Goal: Task Accomplishment & Management: Use online tool/utility

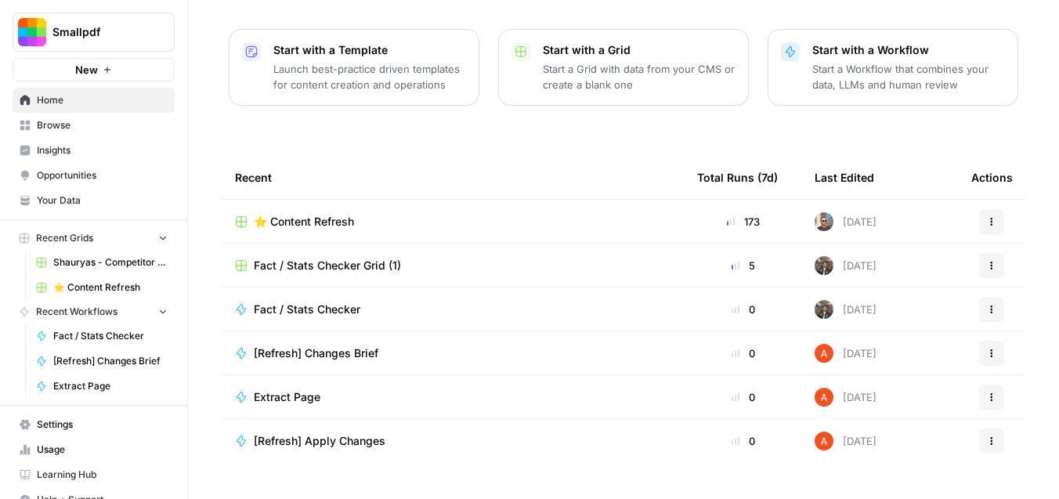
scroll to position [222, 0]
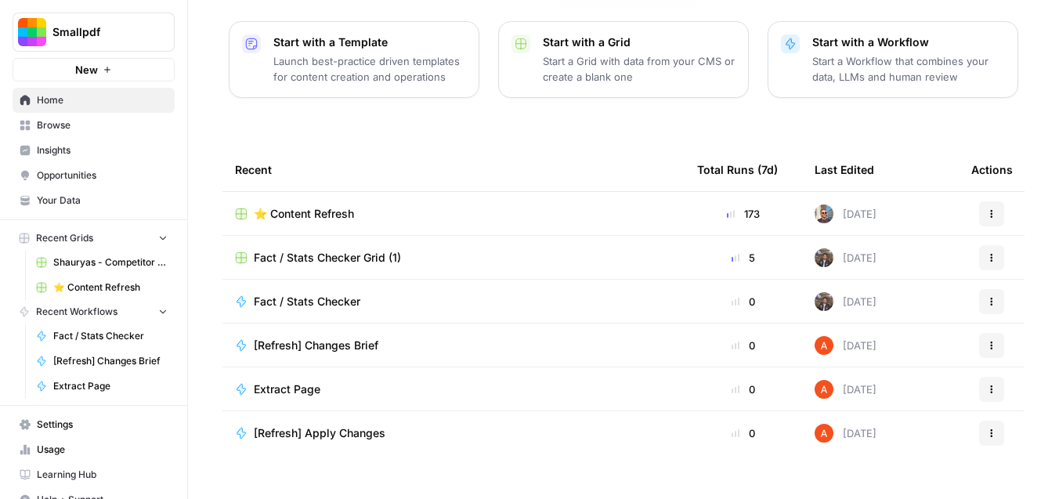
click at [346, 250] on span "Fact / Stats Checker Grid (1)" at bounding box center [327, 258] width 147 height 16
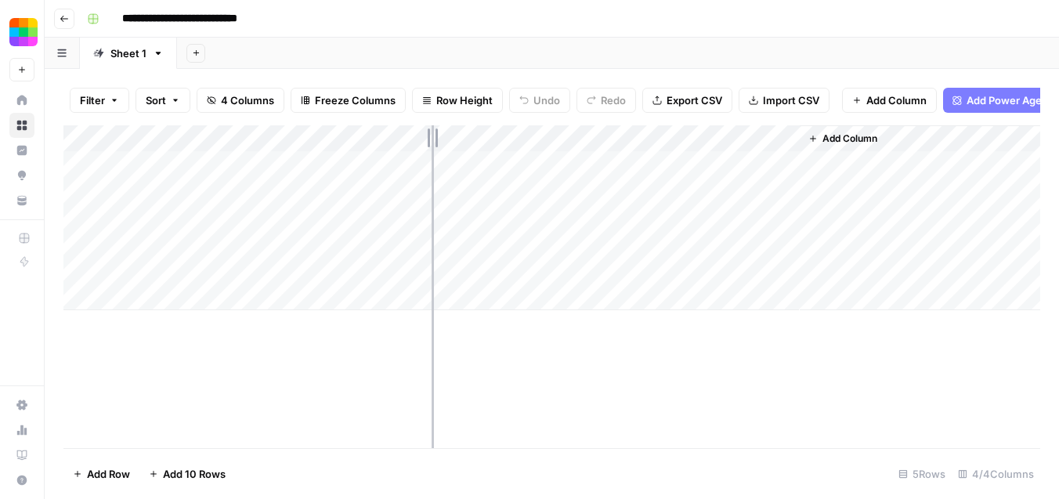
drag, startPoint x: 342, startPoint y: 154, endPoint x: 432, endPoint y: 154, distance: 90.1
click at [432, 154] on div "Add Column" at bounding box center [551, 217] width 977 height 185
click at [200, 305] on div "Add Column" at bounding box center [551, 217] width 977 height 185
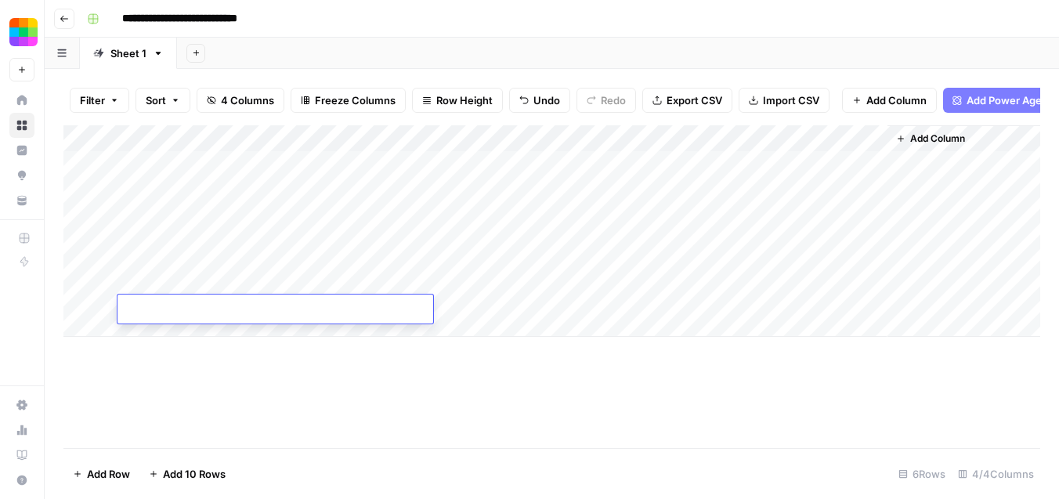
type textarea "**********"
click at [375, 358] on div "Add Column" at bounding box center [551, 286] width 977 height 323
click at [165, 330] on div "Add Column" at bounding box center [551, 231] width 977 height 212
click at [176, 469] on span "Add 10 Rows" at bounding box center [194, 474] width 63 height 16
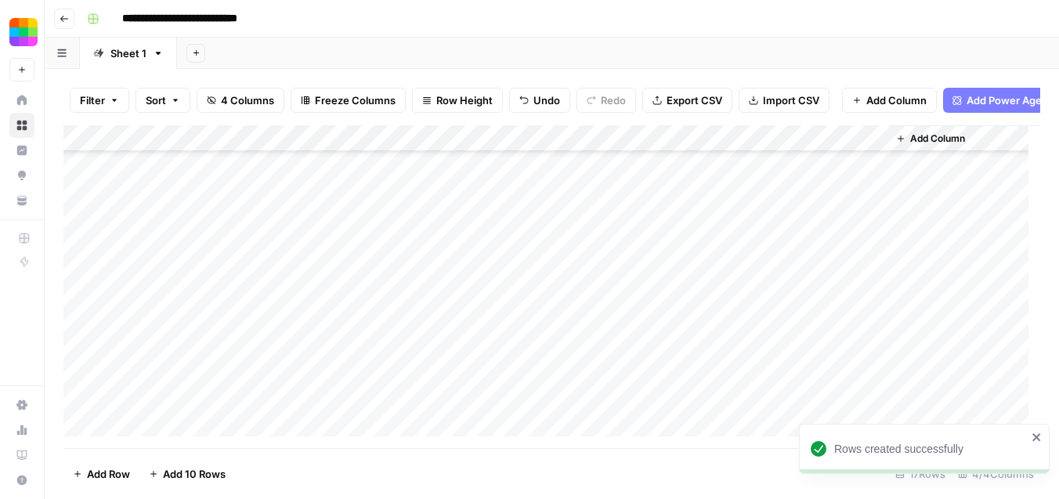
scroll to position [194, 0]
click at [176, 469] on span "Add 10 Rows" at bounding box center [194, 474] width 63 height 16
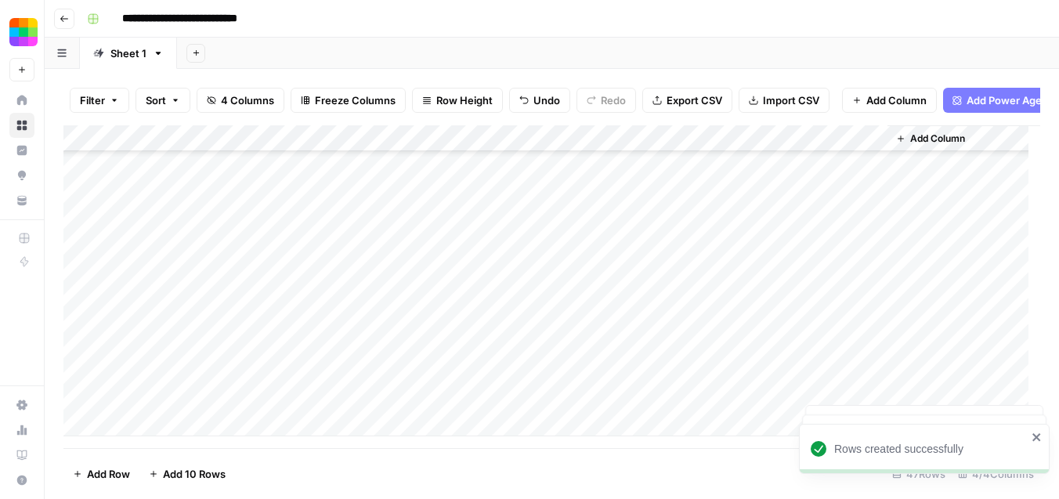
click at [134, 471] on button "Add Row" at bounding box center [101, 474] width 76 height 25
click at [165, 472] on span "Add 10 Rows" at bounding box center [194, 474] width 63 height 16
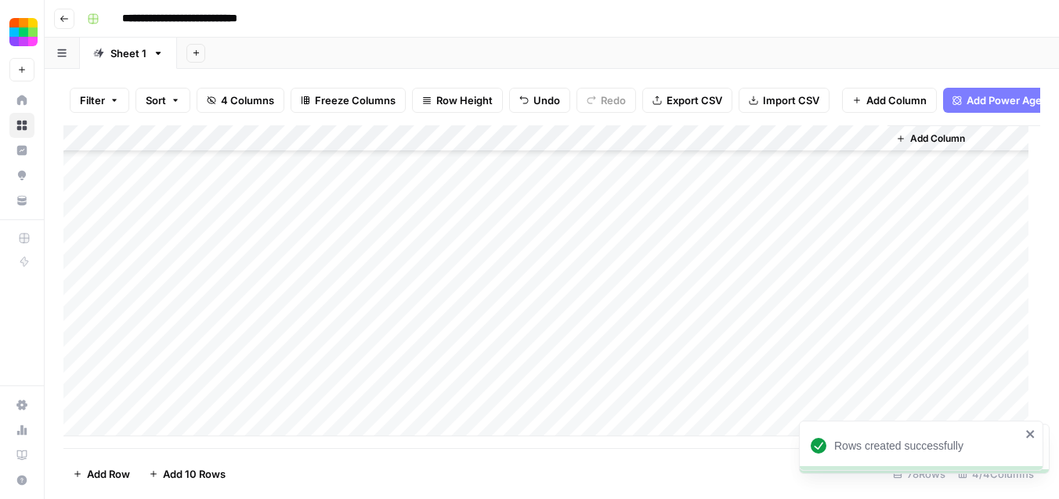
click at [165, 472] on span "Add 10 Rows" at bounding box center [194, 474] width 63 height 16
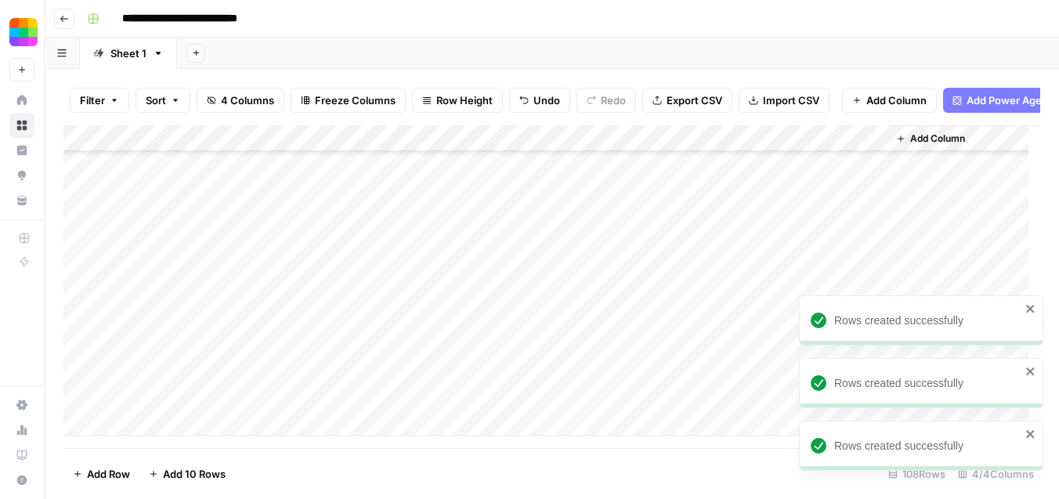
click at [165, 472] on span "Add 10 Rows" at bounding box center [194, 474] width 63 height 16
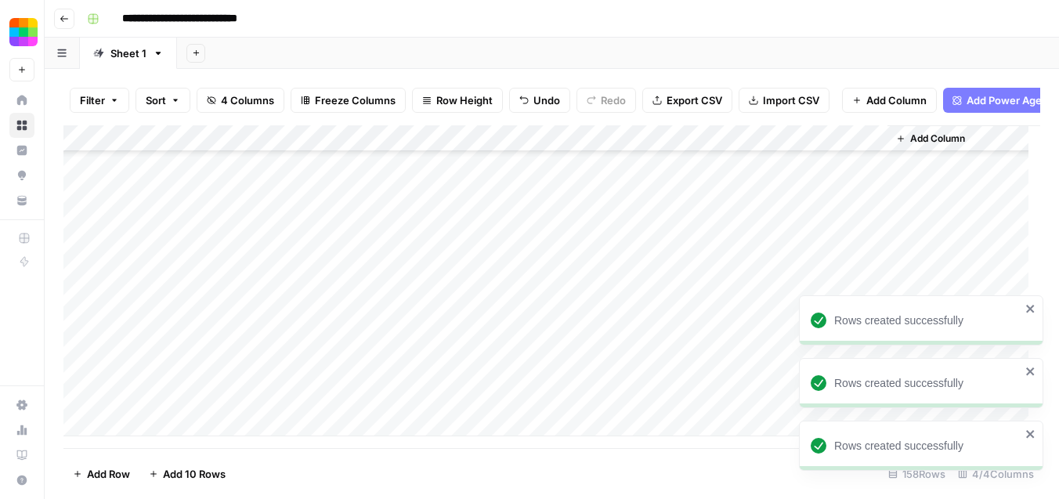
click at [165, 472] on span "Add 10 Rows" at bounding box center [194, 474] width 63 height 16
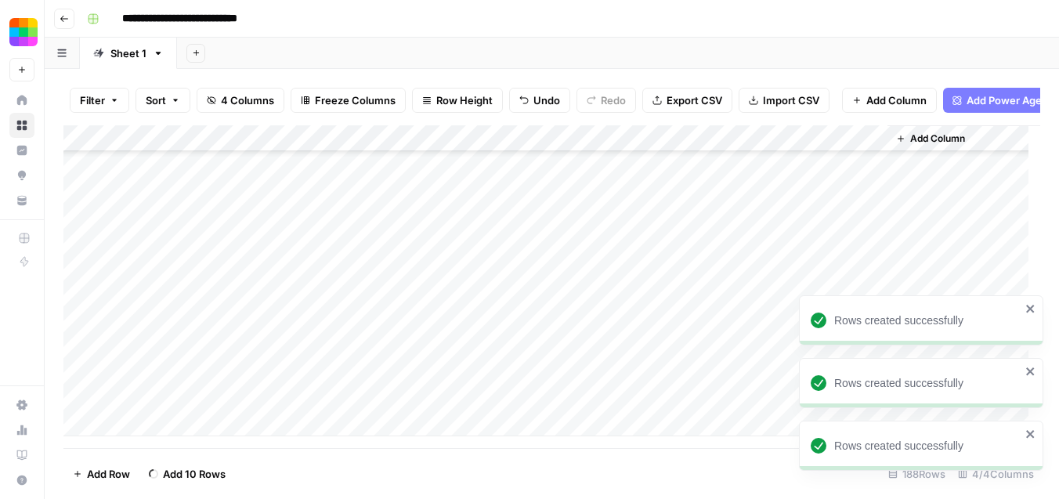
click at [165, 472] on span "Add 10 Rows" at bounding box center [194, 474] width 63 height 16
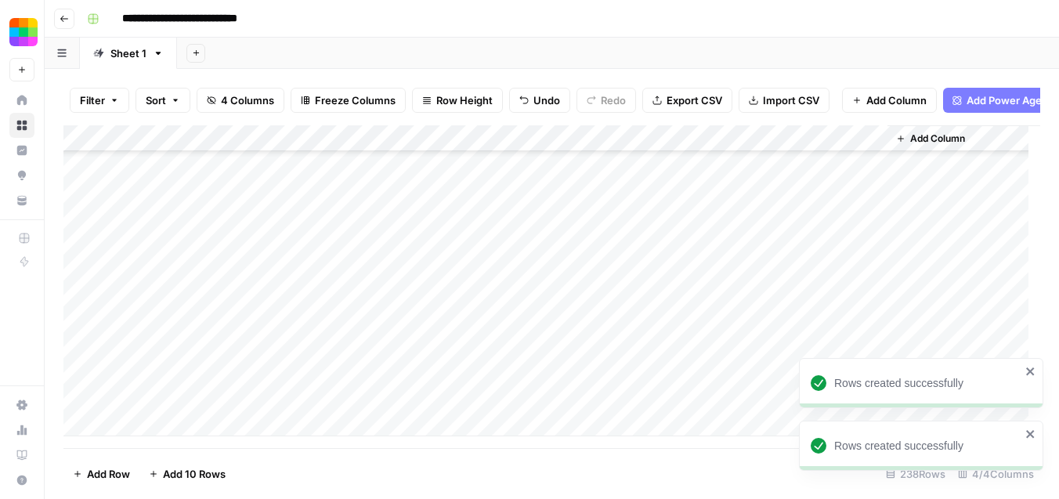
click at [165, 472] on span "Add 10 Rows" at bounding box center [194, 474] width 63 height 16
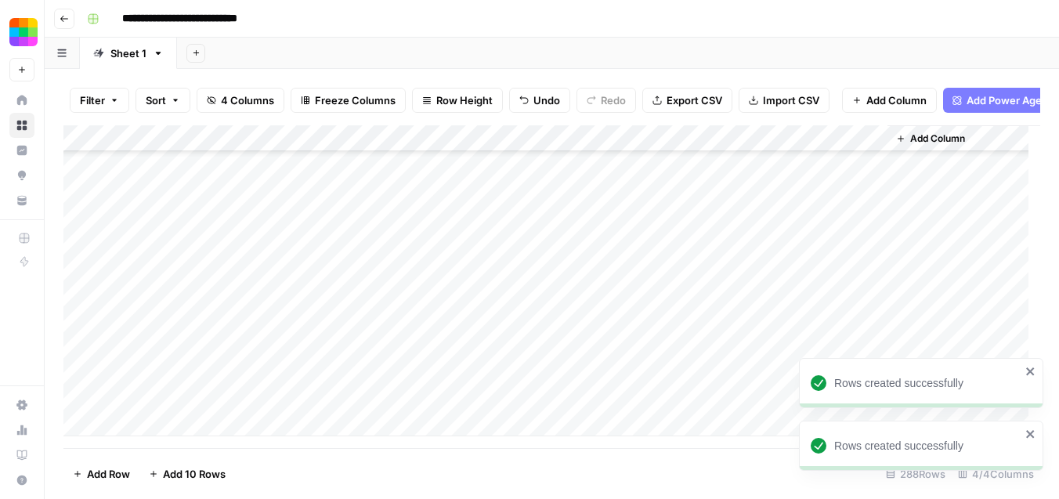
click at [165, 472] on span "Add 10 Rows" at bounding box center [194, 474] width 63 height 16
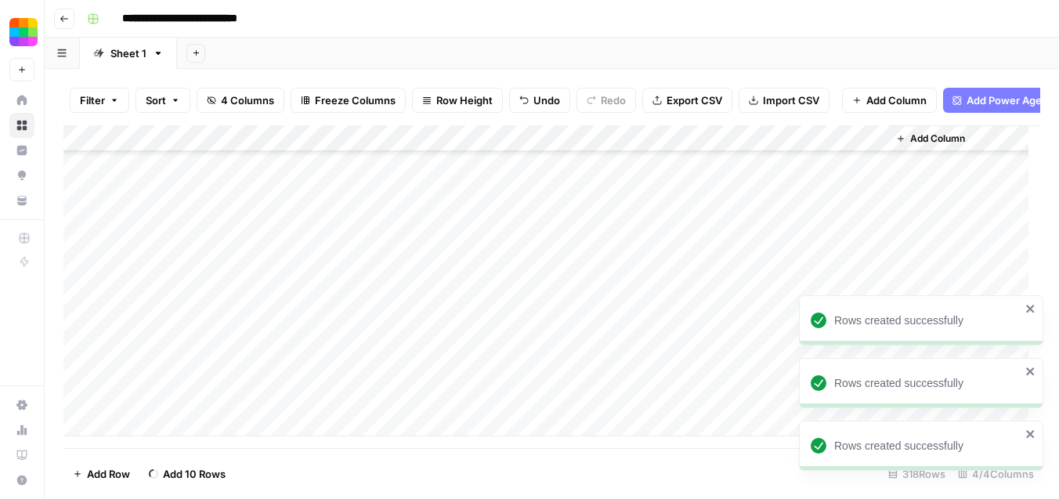
click at [165, 472] on span "Add 10 Rows" at bounding box center [194, 474] width 63 height 16
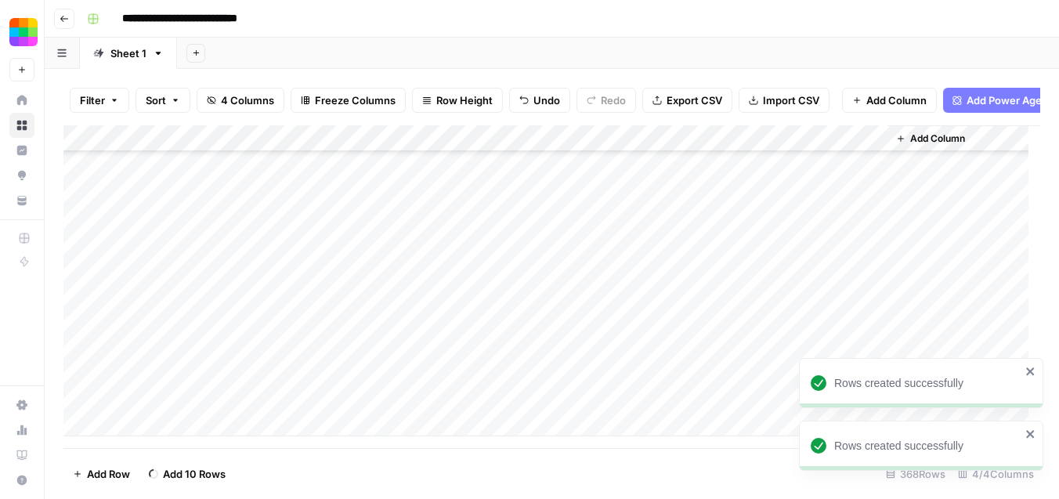
click at [165, 472] on span "Add 10 Rows" at bounding box center [194, 474] width 63 height 16
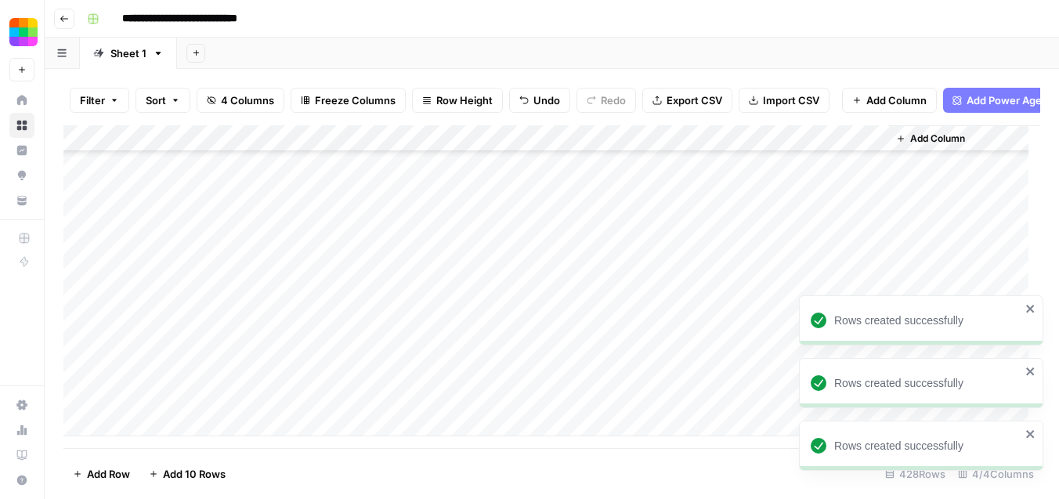
click at [165, 472] on span "Add 10 Rows" at bounding box center [194, 474] width 63 height 16
click at [186, 469] on span "Add 10 Rows" at bounding box center [194, 474] width 63 height 16
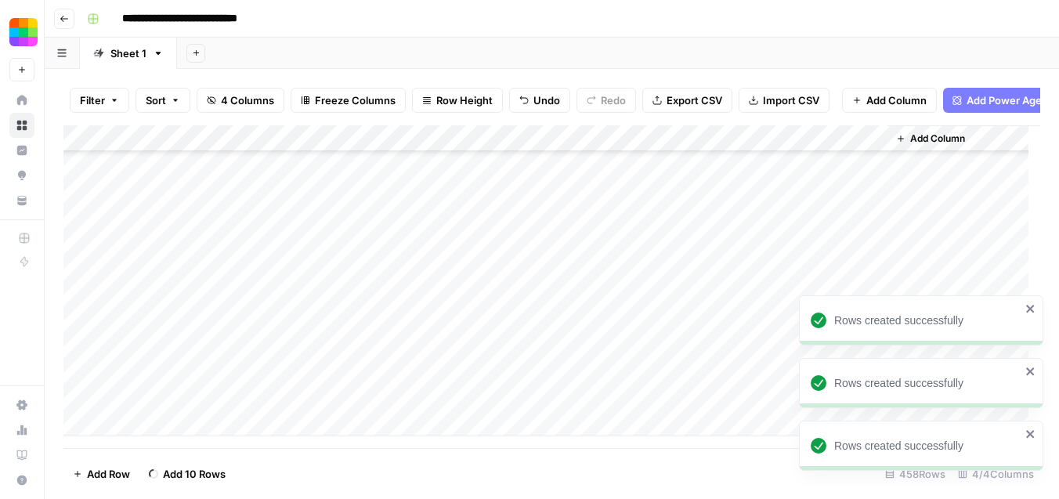
click at [186, 469] on span "Add 10 Rows" at bounding box center [194, 474] width 63 height 16
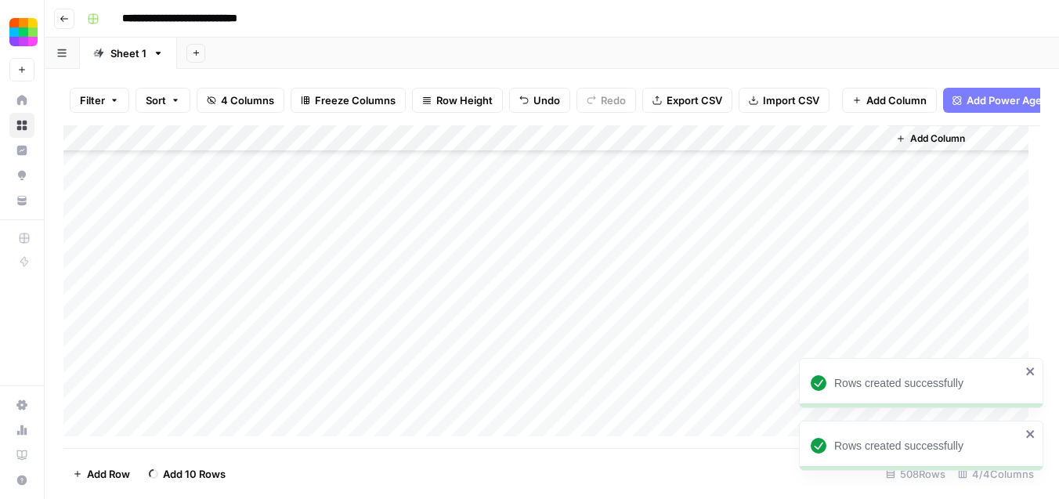
scroll to position [13274, 0]
click at [186, 469] on span "Add 10 Rows" at bounding box center [194, 474] width 63 height 16
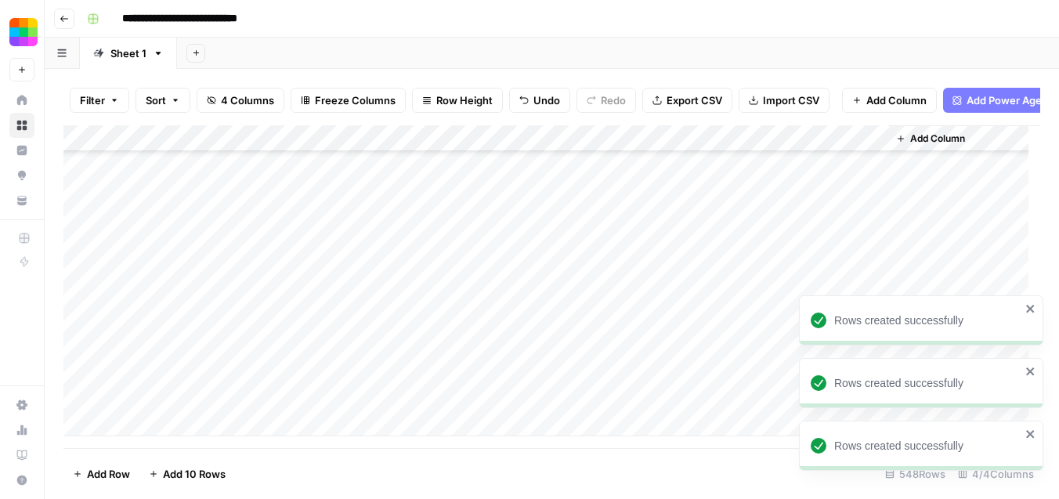
click at [186, 469] on span "Add 10 Rows" at bounding box center [194, 474] width 63 height 16
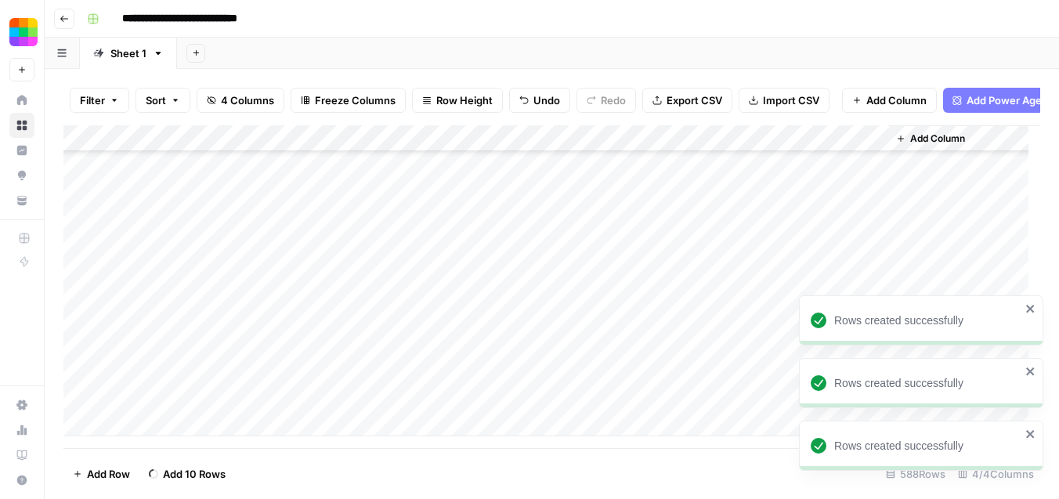
click at [186, 469] on span "Add 10 Rows" at bounding box center [194, 474] width 63 height 16
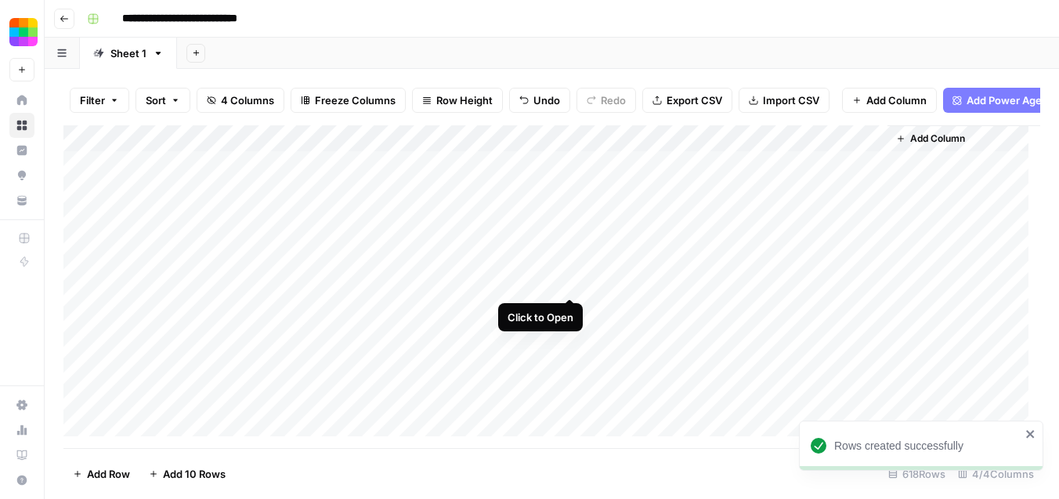
click at [571, 284] on div "Add Column" at bounding box center [551, 280] width 977 height 311
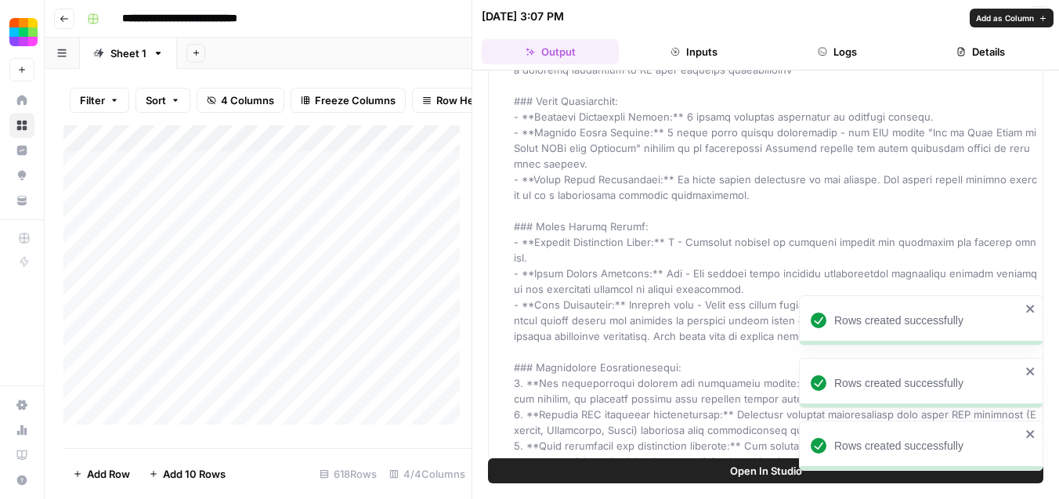
scroll to position [1265, 0]
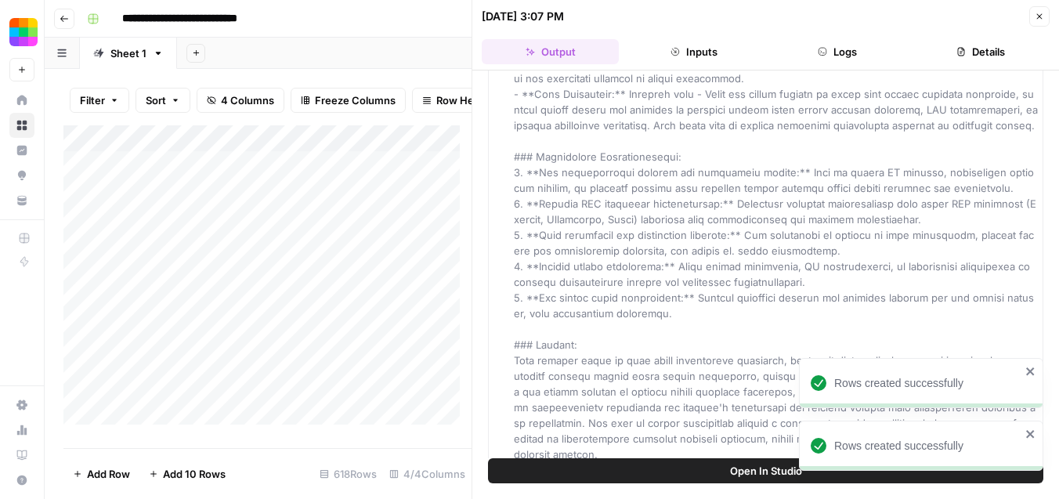
click at [714, 42] on button "Inputs" at bounding box center [693, 51] width 137 height 25
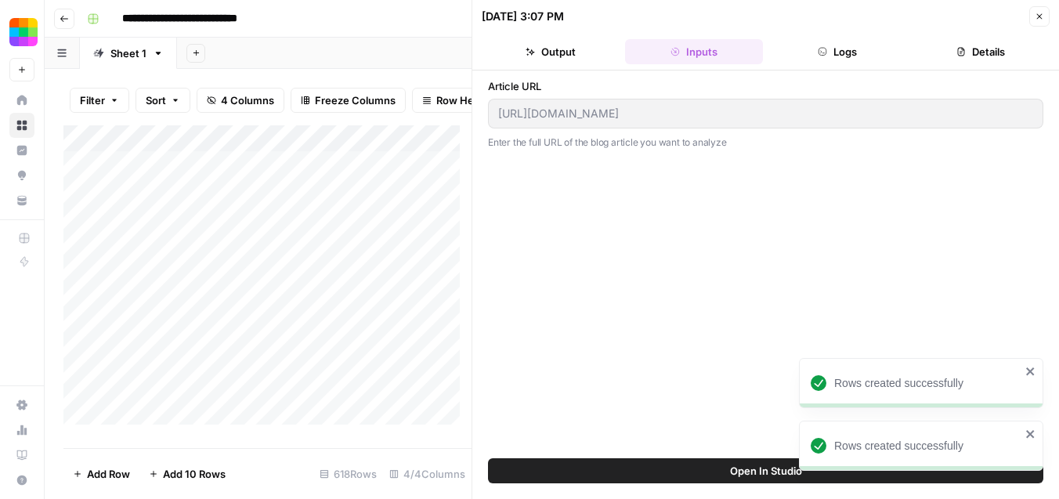
scroll to position [0, 0]
click at [811, 49] on button "Logs" at bounding box center [837, 51] width 137 height 25
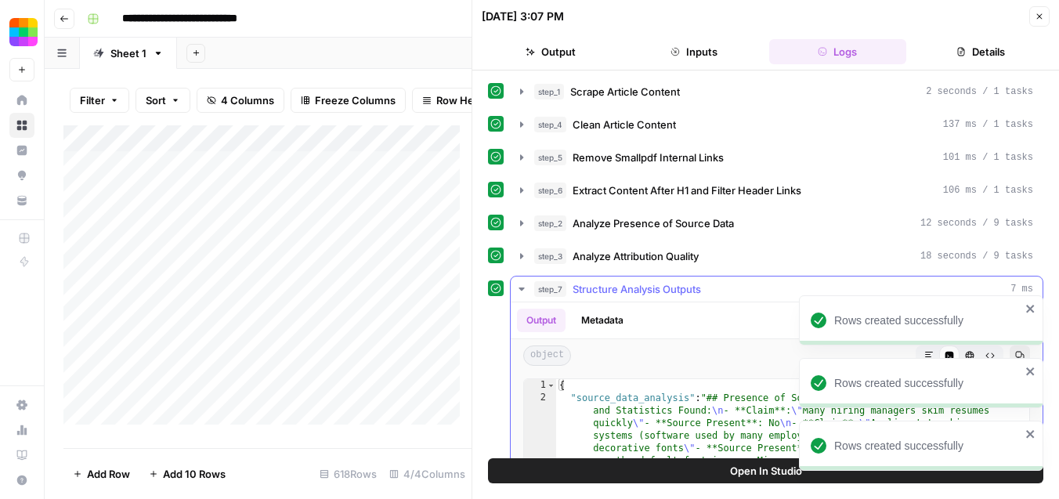
click at [523, 288] on icon "button" at bounding box center [521, 289] width 5 height 3
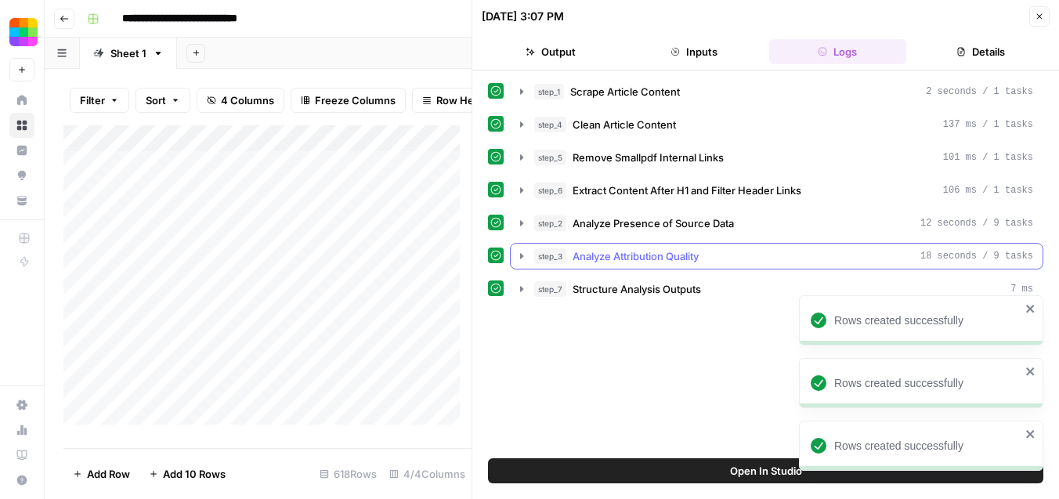
click at [519, 259] on icon "button" at bounding box center [522, 256] width 13 height 13
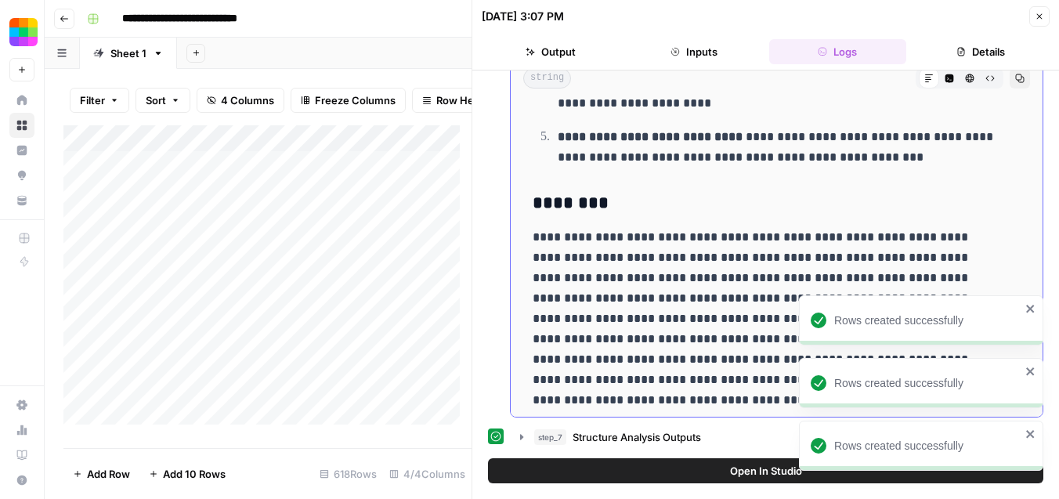
scroll to position [1558, 0]
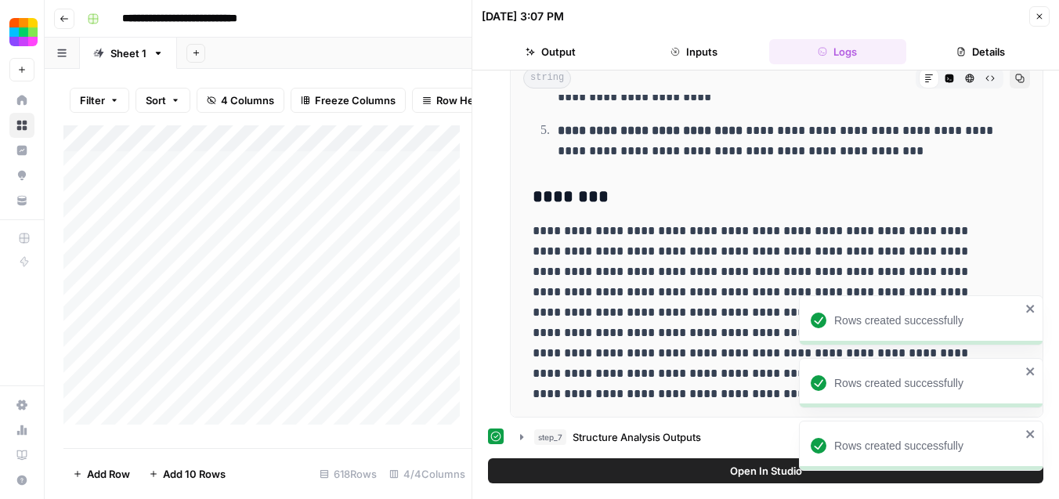
click at [978, 56] on button "Details" at bounding box center [981, 51] width 137 height 25
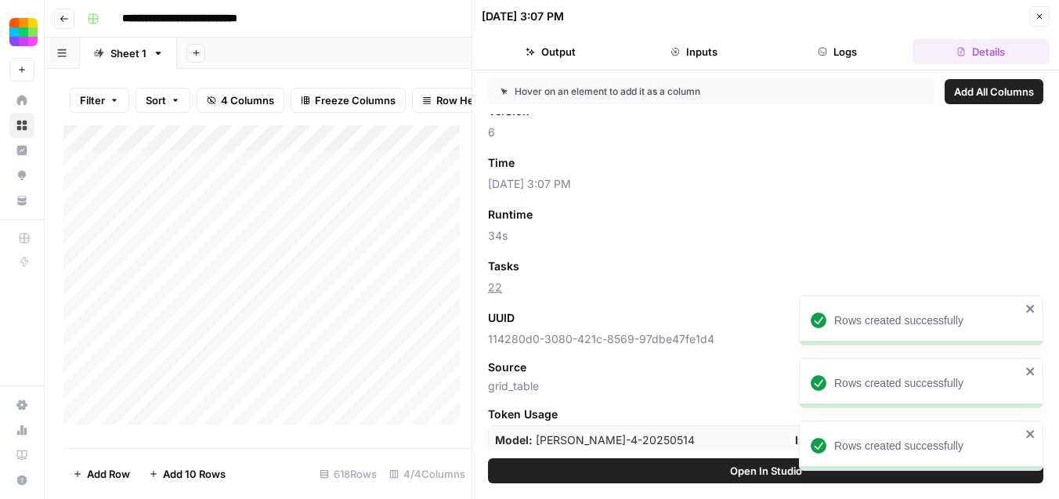
scroll to position [65, 0]
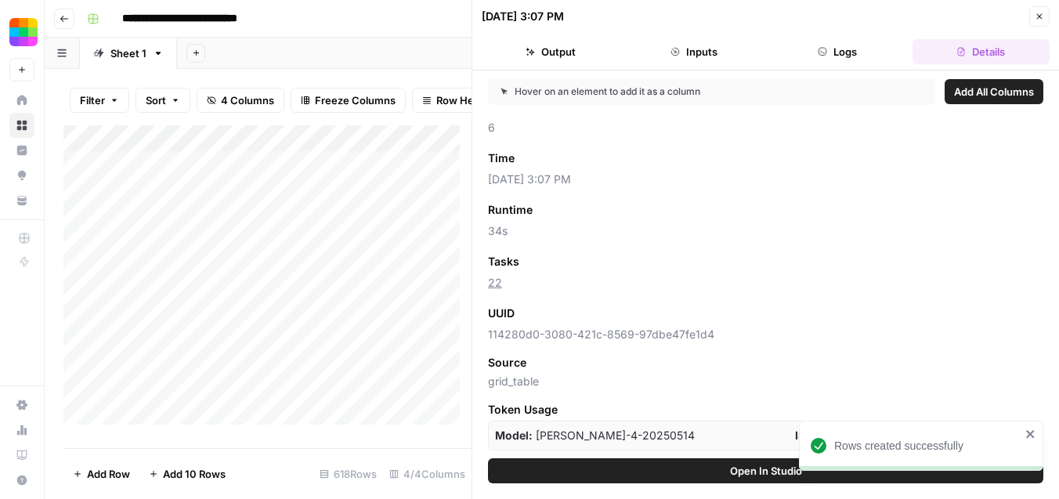
click at [380, 361] on div "Add Column" at bounding box center [267, 280] width 408 height 311
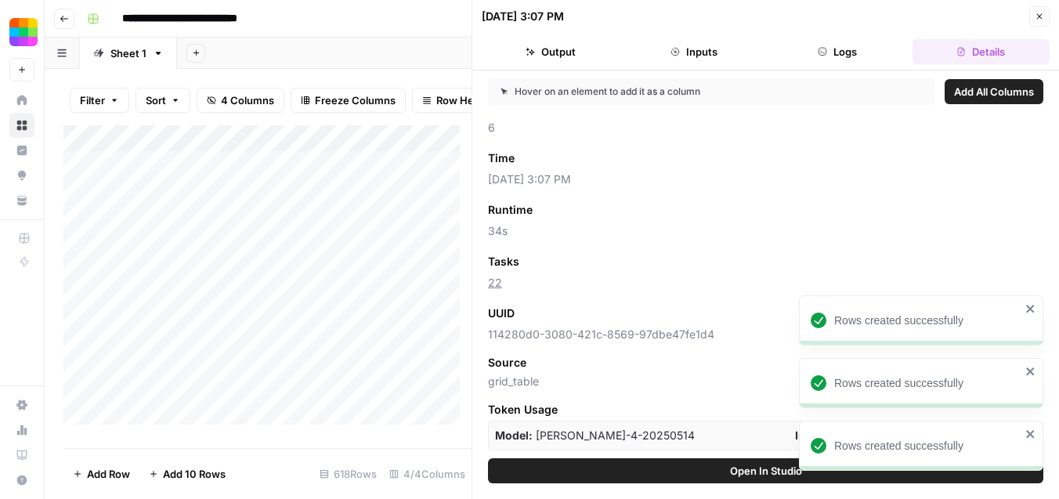
click at [1037, 24] on button "Close" at bounding box center [1040, 16] width 20 height 20
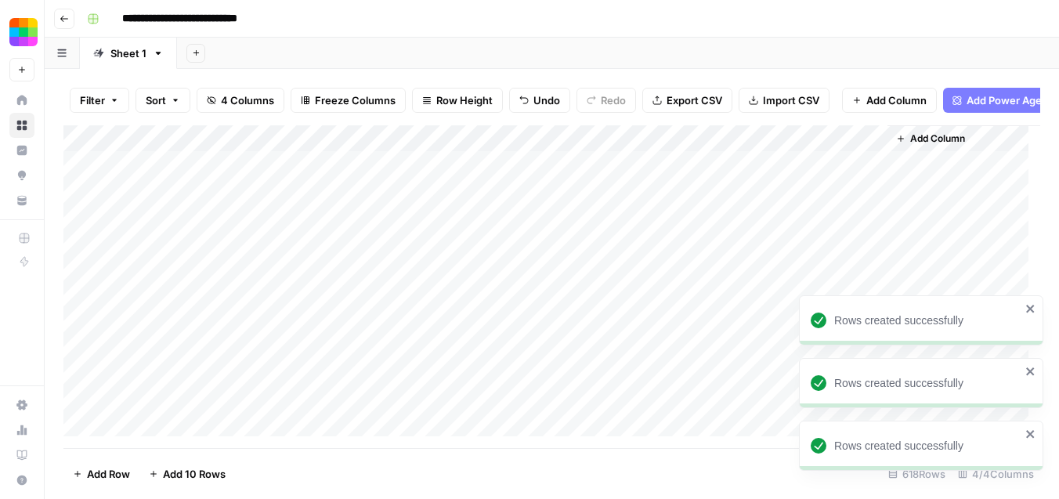
drag, startPoint x: 288, startPoint y: 13, endPoint x: 135, endPoint y: 13, distance: 153.6
click at [135, 13] on div "**********" at bounding box center [562, 18] width 963 height 25
click at [135, 13] on input "**********" at bounding box center [196, 18] width 162 height 25
drag, startPoint x: 125, startPoint y: 15, endPoint x: 270, endPoint y: 18, distance: 145.8
click at [270, 18] on input "**********" at bounding box center [196, 18] width 162 height 25
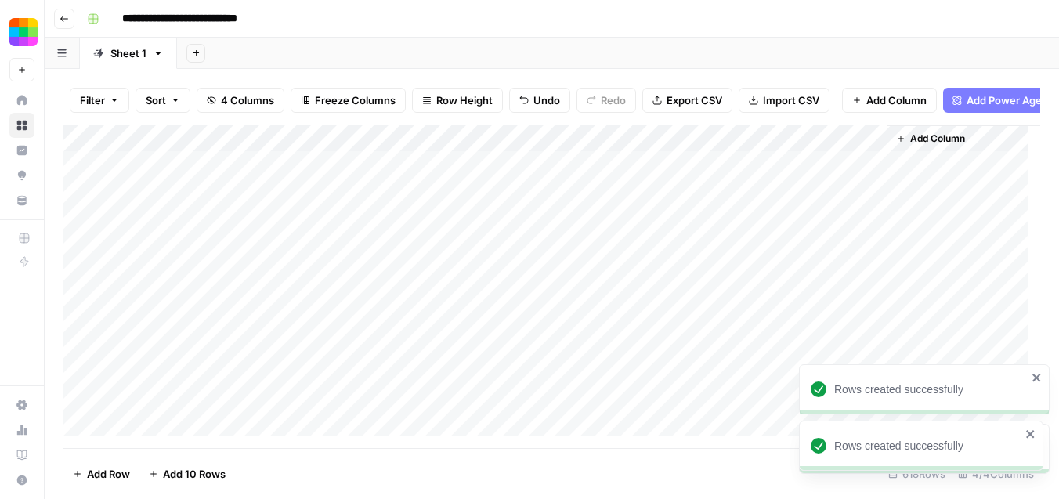
click at [1037, 437] on div "Rows created successfully" at bounding box center [921, 446] width 244 height 50
click at [1037, 437] on icon "close" at bounding box center [1037, 437] width 8 height 8
click at [1039, 376] on div "Rows created successfully" at bounding box center [921, 383] width 244 height 50
click at [1033, 416] on div "Rows created successfully Rows created successfully Rows created successfully" at bounding box center [921, 451] width 251 height 71
click at [1034, 375] on icon "close" at bounding box center [1031, 371] width 11 height 13
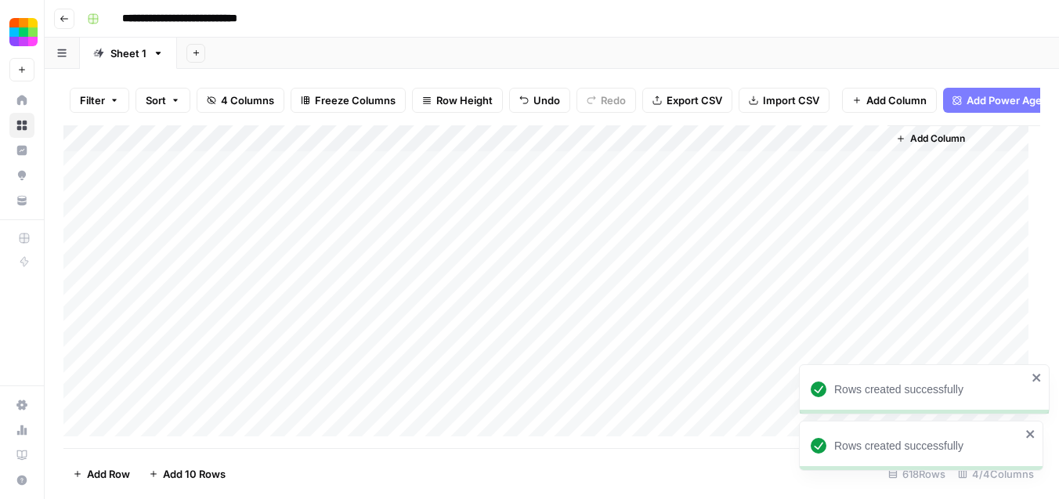
click at [1034, 375] on icon "close" at bounding box center [1037, 378] width 8 height 8
click at [1033, 435] on div "Rows created successfully" at bounding box center [921, 446] width 244 height 50
click at [1038, 381] on icon "close" at bounding box center [1037, 377] width 11 height 13
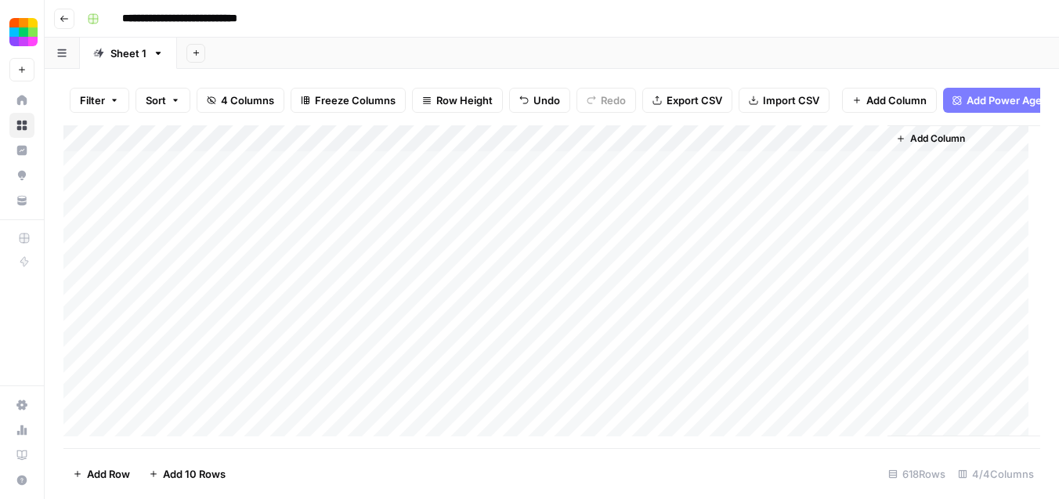
click at [303, 307] on div "Add Column" at bounding box center [551, 280] width 977 height 311
click at [96, 150] on div "Add Column" at bounding box center [551, 280] width 977 height 311
click at [78, 172] on div "Add Column" at bounding box center [551, 280] width 977 height 311
click at [76, 198] on div "Add Column" at bounding box center [551, 280] width 977 height 311
click at [78, 227] on div "Add Column" at bounding box center [551, 280] width 977 height 311
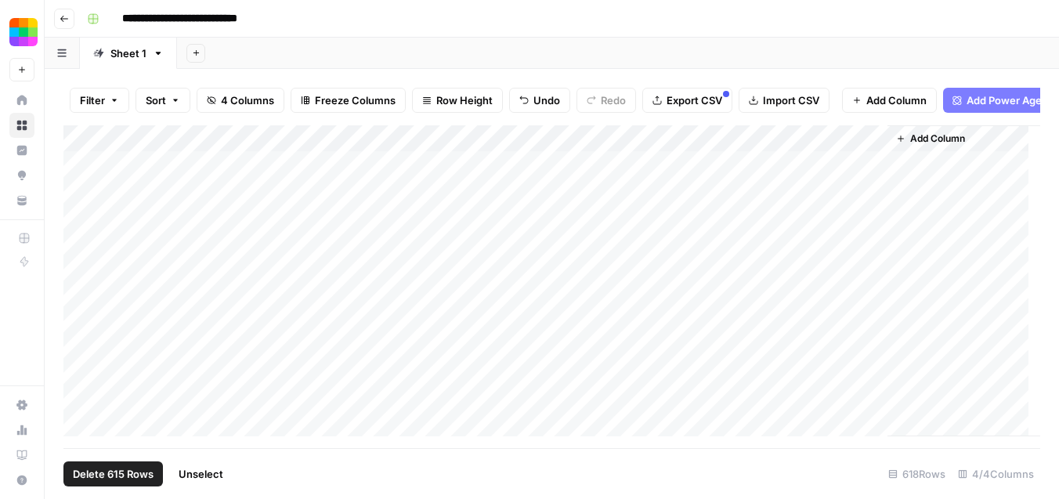
click at [86, 261] on div "Add Column" at bounding box center [551, 280] width 977 height 311
click at [81, 277] on div "Add Column" at bounding box center [551, 280] width 977 height 311
click at [591, 154] on div "Add Column" at bounding box center [551, 280] width 977 height 311
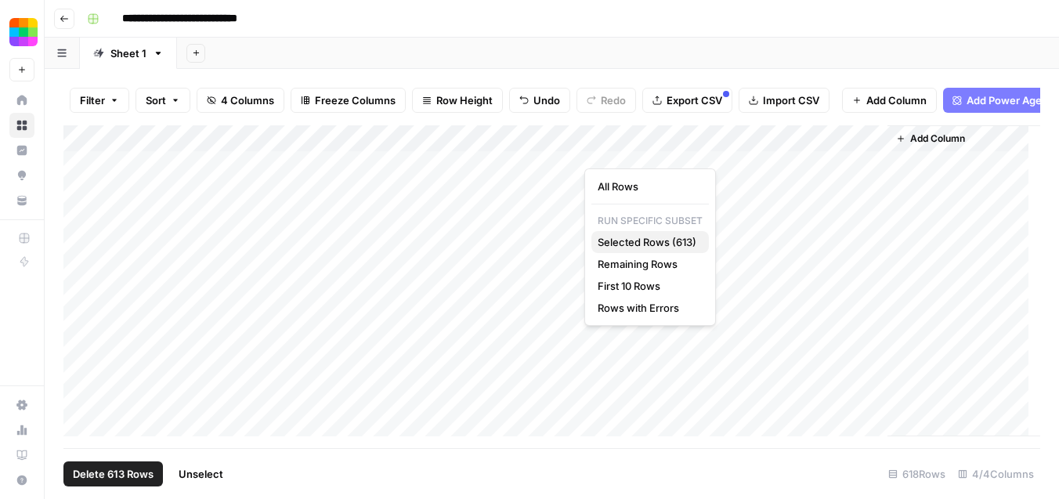
click at [641, 240] on span "Selected Rows (613)" at bounding box center [647, 242] width 99 height 16
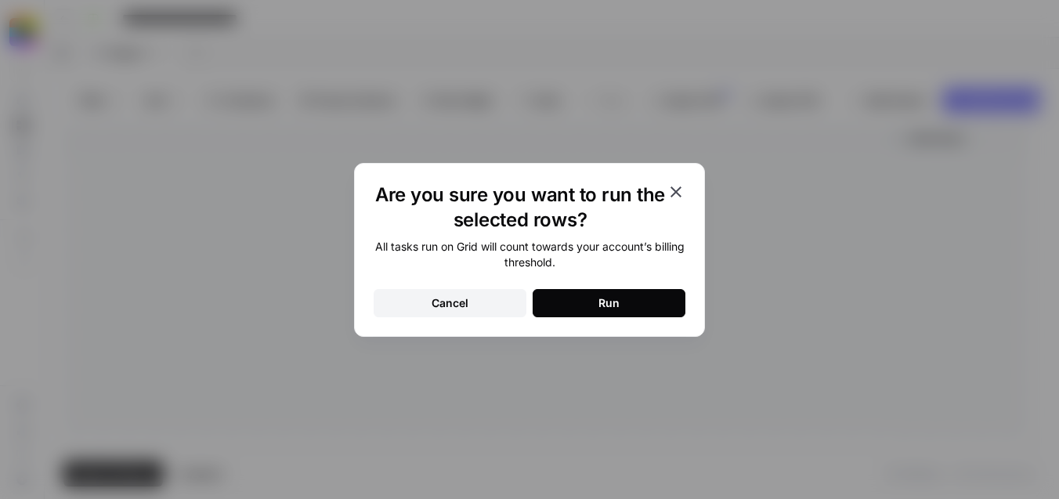
click at [679, 187] on icon "button" at bounding box center [676, 192] width 19 height 19
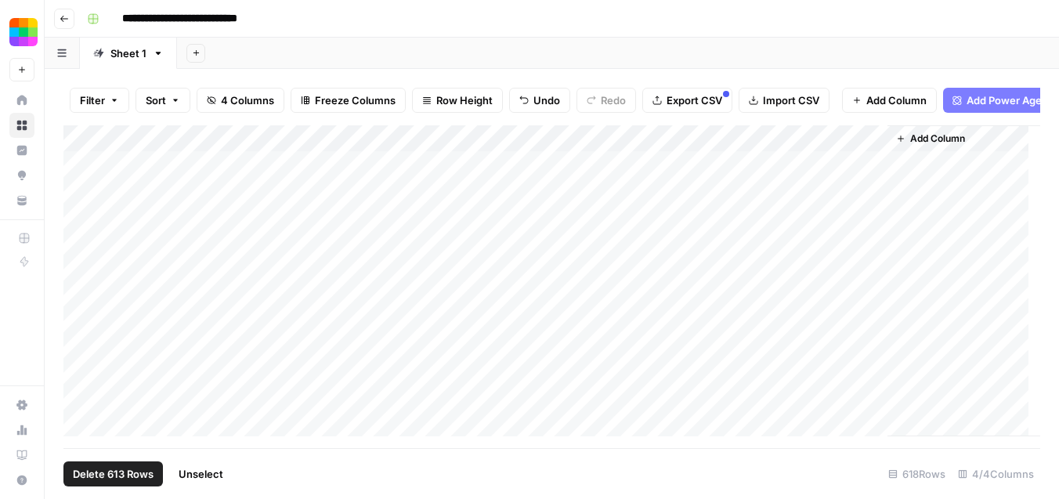
click at [593, 152] on div "Add Column" at bounding box center [551, 280] width 977 height 311
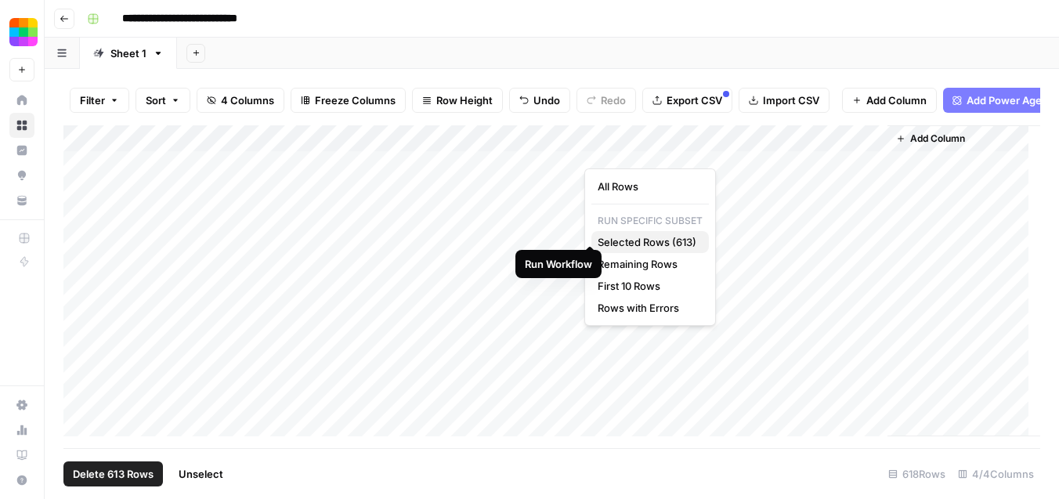
click at [677, 248] on span "Selected Rows (613)" at bounding box center [647, 242] width 99 height 16
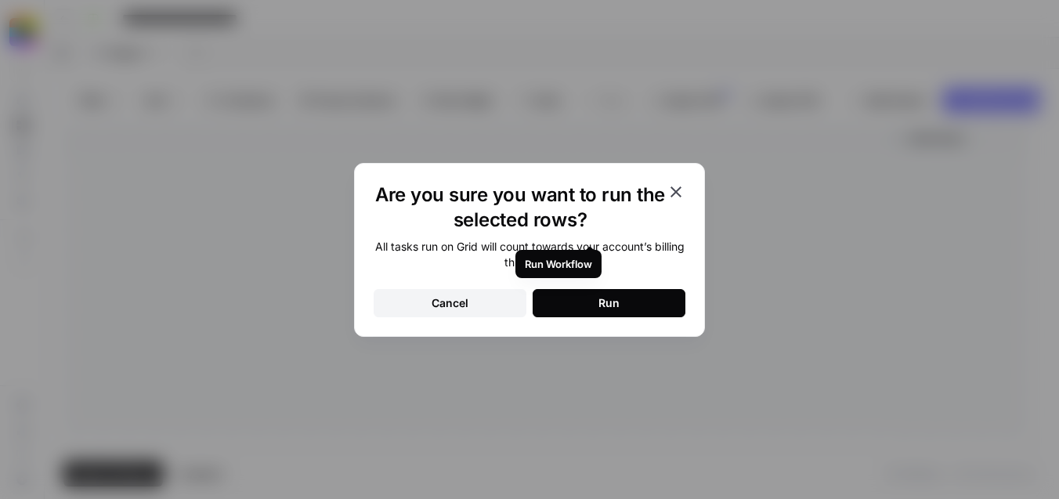
click at [629, 296] on button "Run" at bounding box center [609, 303] width 153 height 28
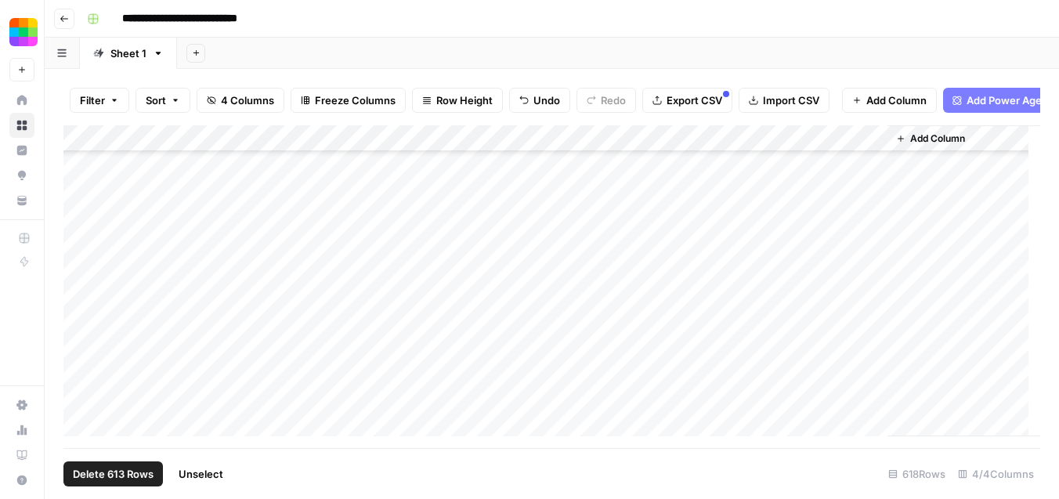
scroll to position [15748, 0]
click at [82, 357] on div "Add Column" at bounding box center [551, 280] width 977 height 311
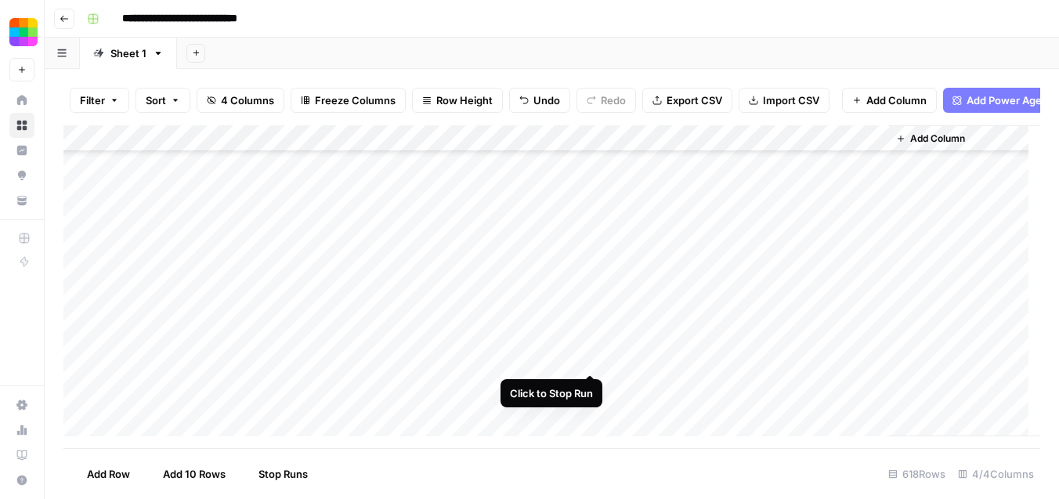
click at [588, 357] on div "Add Column" at bounding box center [551, 280] width 977 height 311
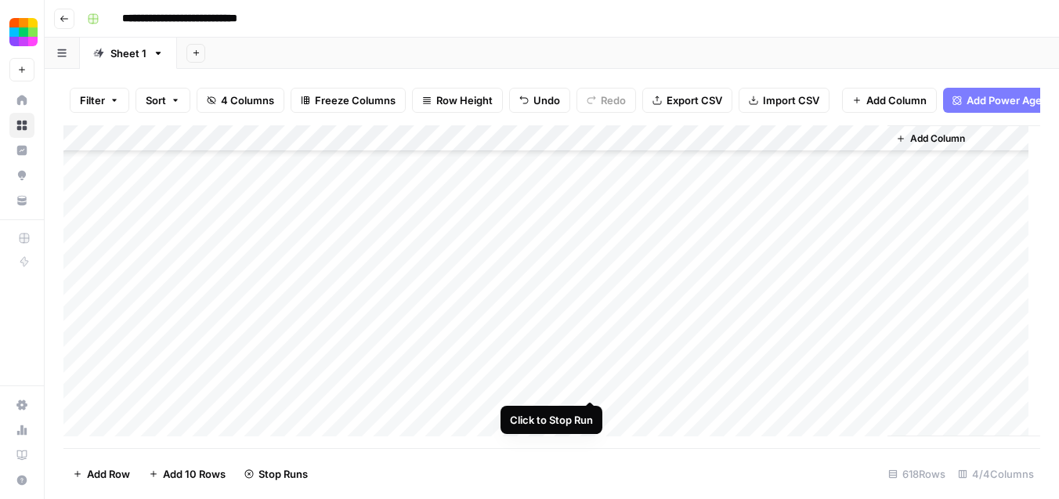
click at [593, 388] on div "Add Column" at bounding box center [551, 280] width 977 height 311
click at [81, 359] on div "Add Column" at bounding box center [551, 280] width 977 height 311
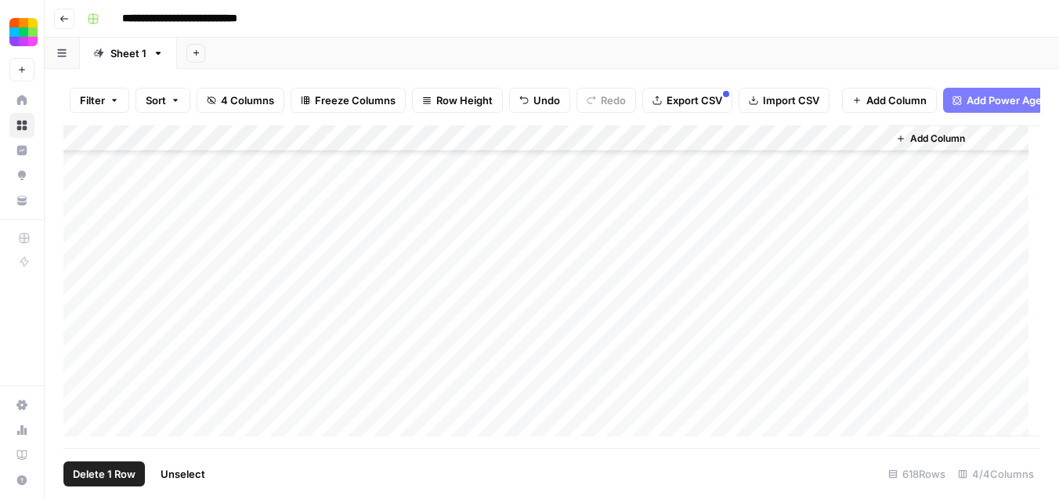
click at [86, 387] on div "Add Column" at bounding box center [551, 280] width 977 height 311
click at [86, 411] on div "Add Column" at bounding box center [551, 280] width 977 height 311
click at [81, 296] on div "Add Column" at bounding box center [551, 280] width 977 height 311
click at [78, 324] on div "Add Column" at bounding box center [551, 280] width 977 height 311
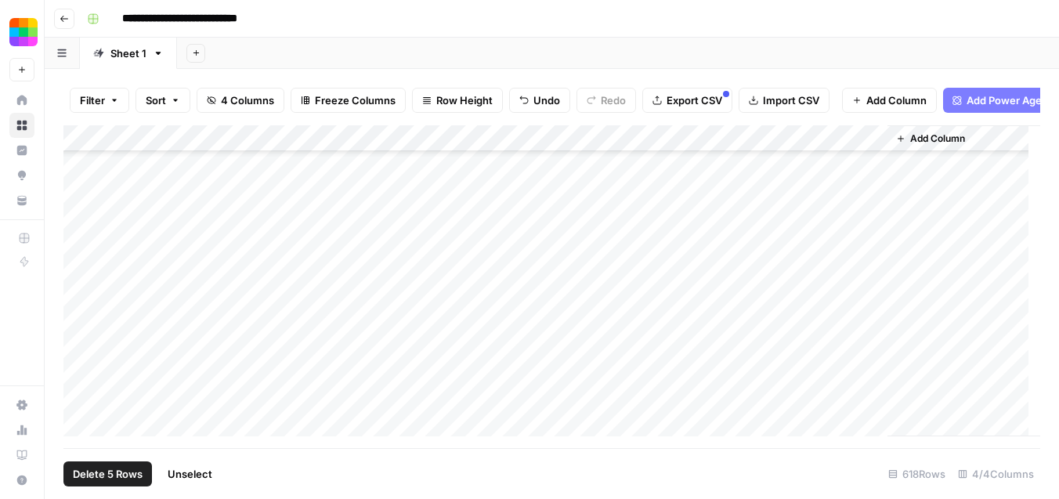
click at [80, 345] on div "Add Column" at bounding box center [551, 280] width 977 height 311
click at [81, 371] on div "Add Column" at bounding box center [551, 280] width 977 height 311
click at [82, 402] on div "Add Column" at bounding box center [551, 280] width 977 height 311
click at [81, 282] on div "Add Column" at bounding box center [551, 280] width 977 height 311
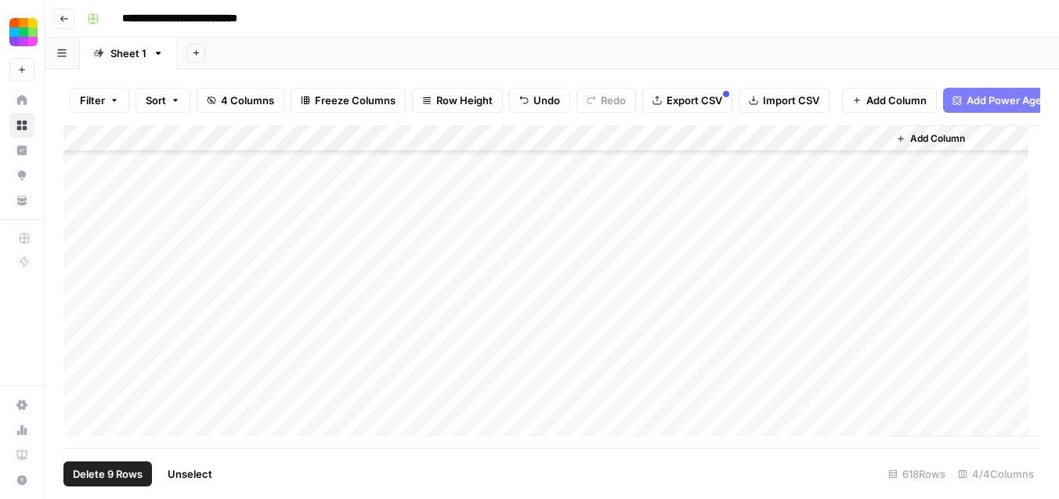
click at [80, 307] on div "Add Column" at bounding box center [551, 280] width 977 height 311
click at [80, 337] on div "Add Column" at bounding box center [551, 280] width 977 height 311
click at [81, 364] on div "Add Column" at bounding box center [551, 280] width 977 height 311
click at [83, 386] on div "Add Column" at bounding box center [551, 280] width 977 height 311
click at [77, 414] on div "Add Column" at bounding box center [551, 280] width 977 height 311
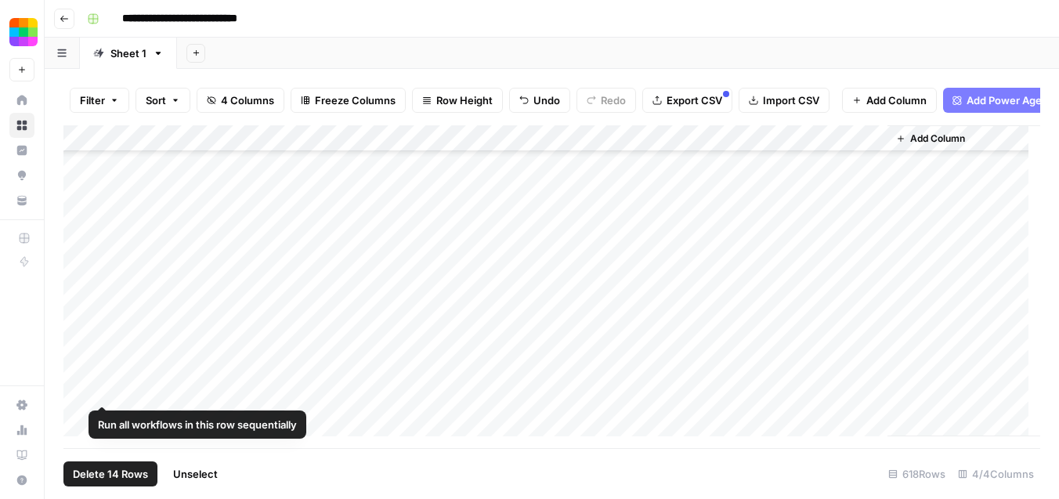
scroll to position [16171, 0]
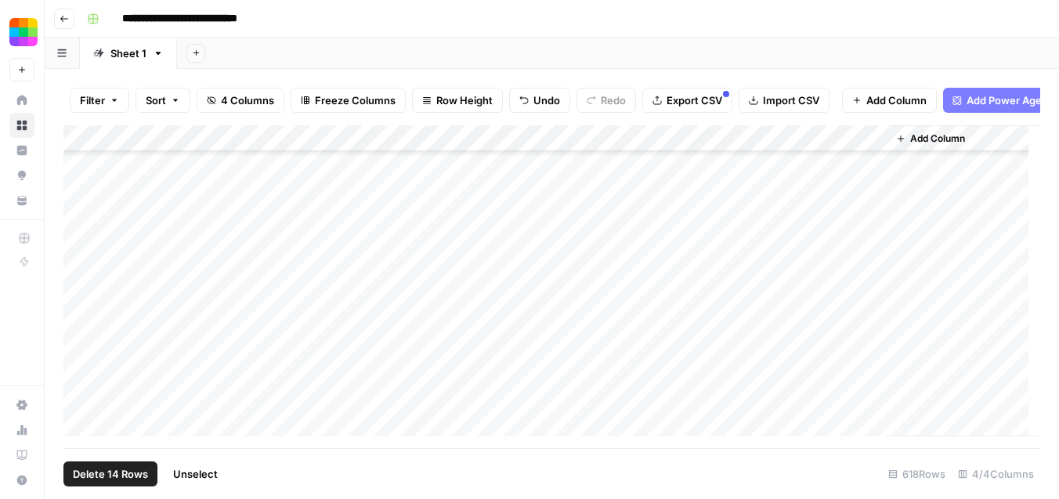
click at [86, 308] on div "Add Column" at bounding box center [551, 280] width 977 height 311
click at [81, 344] on div "Add Column" at bounding box center [551, 280] width 977 height 311
click at [83, 340] on div "Add Column" at bounding box center [551, 280] width 977 height 311
click at [82, 367] on div "Add Column" at bounding box center [551, 280] width 977 height 311
drag, startPoint x: 80, startPoint y: 389, endPoint x: 81, endPoint y: 407, distance: 18.0
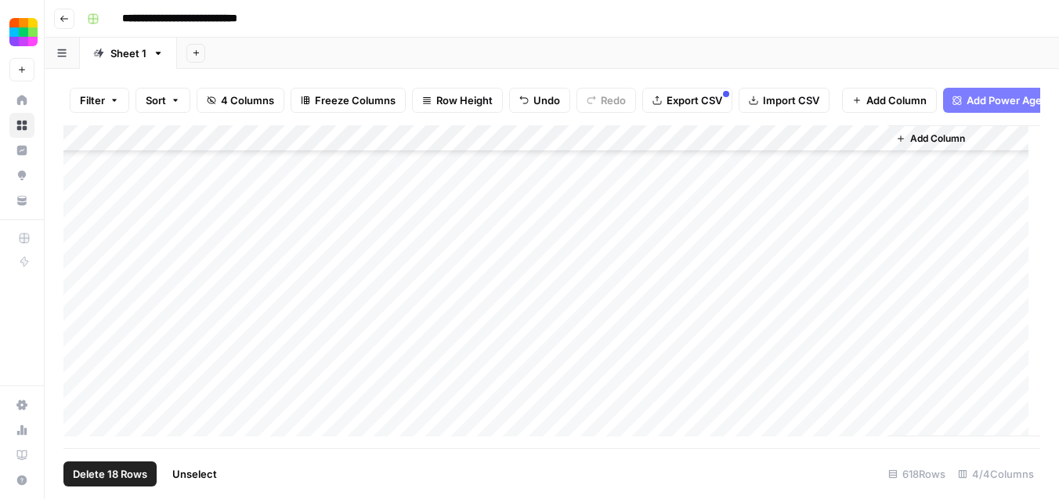
click at [80, 391] on div "Add Column" at bounding box center [551, 280] width 977 height 311
click at [83, 415] on div "Add Column" at bounding box center [551, 280] width 977 height 311
click at [81, 405] on div "Add Column" at bounding box center [551, 280] width 977 height 311
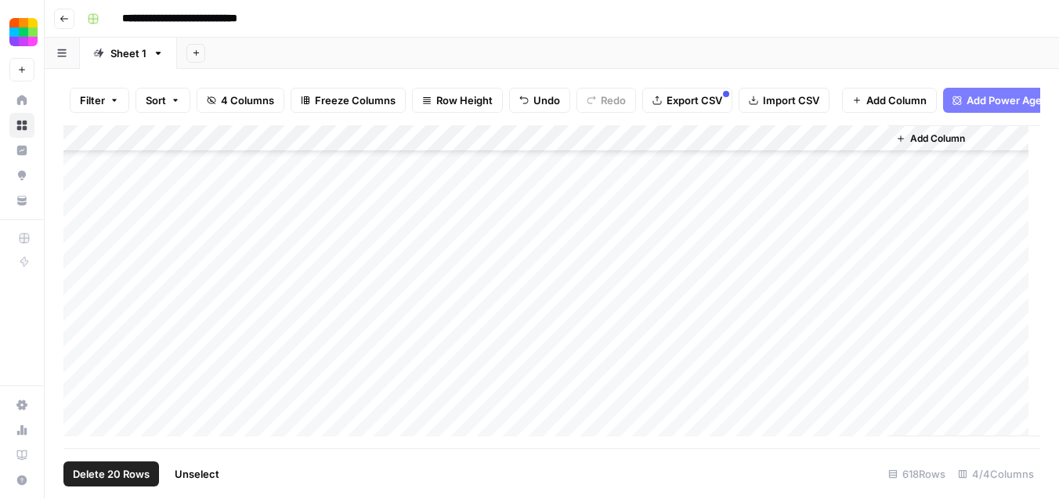
click at [115, 473] on span "Delete 20 Rows" at bounding box center [111, 474] width 77 height 16
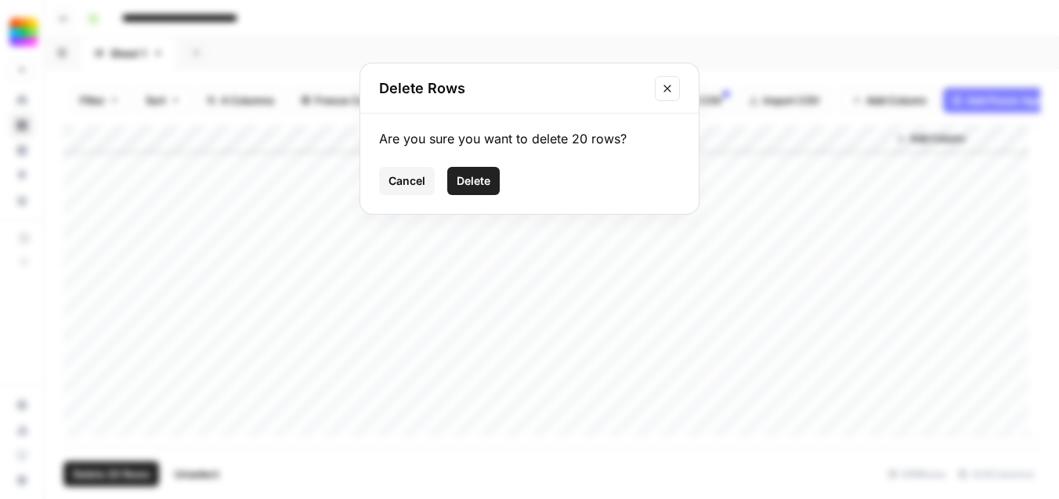
click at [477, 183] on span "Delete" at bounding box center [474, 181] width 34 height 16
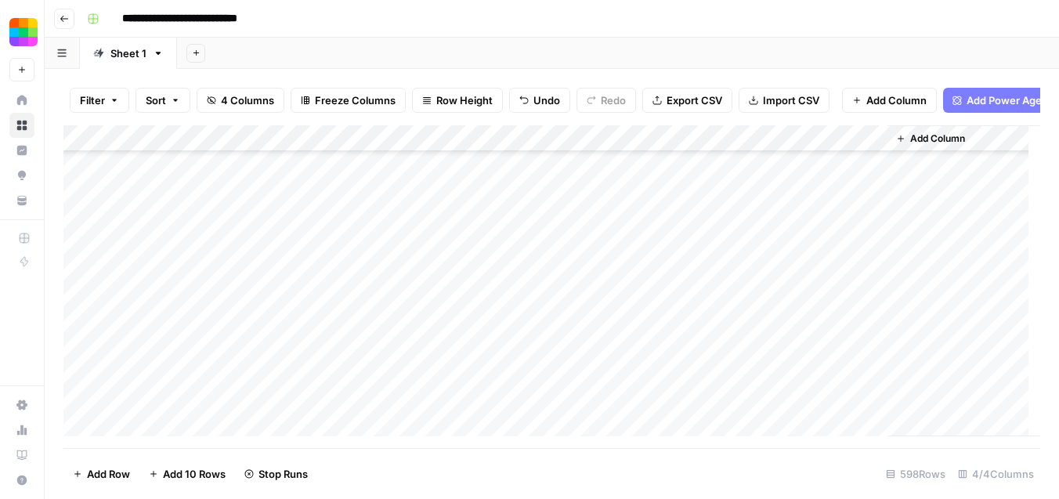
scroll to position [2295, 0]
type input "*****"
click at [1012, 151] on icon "Close Search" at bounding box center [1008, 145] width 13 height 13
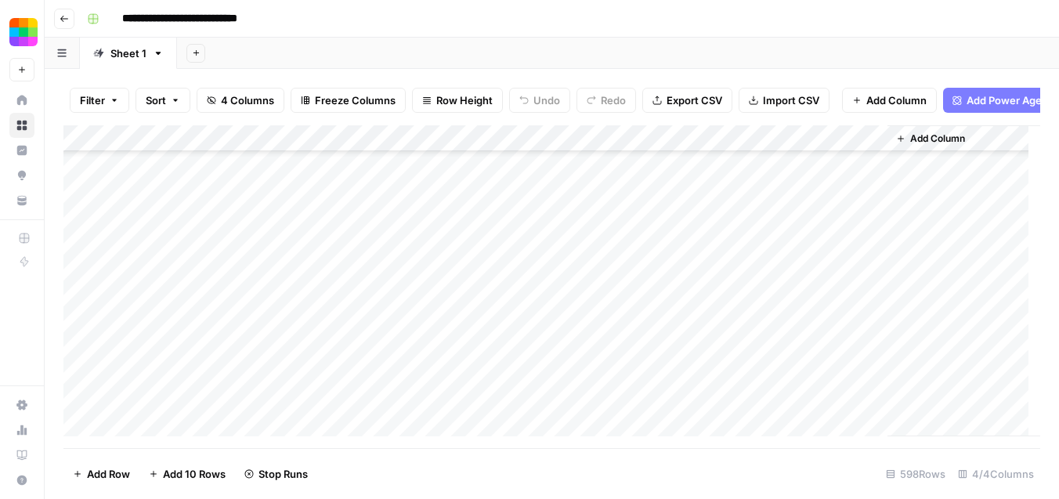
scroll to position [9166, 0]
